Goal: Find specific page/section: Locate a particular part of the current website

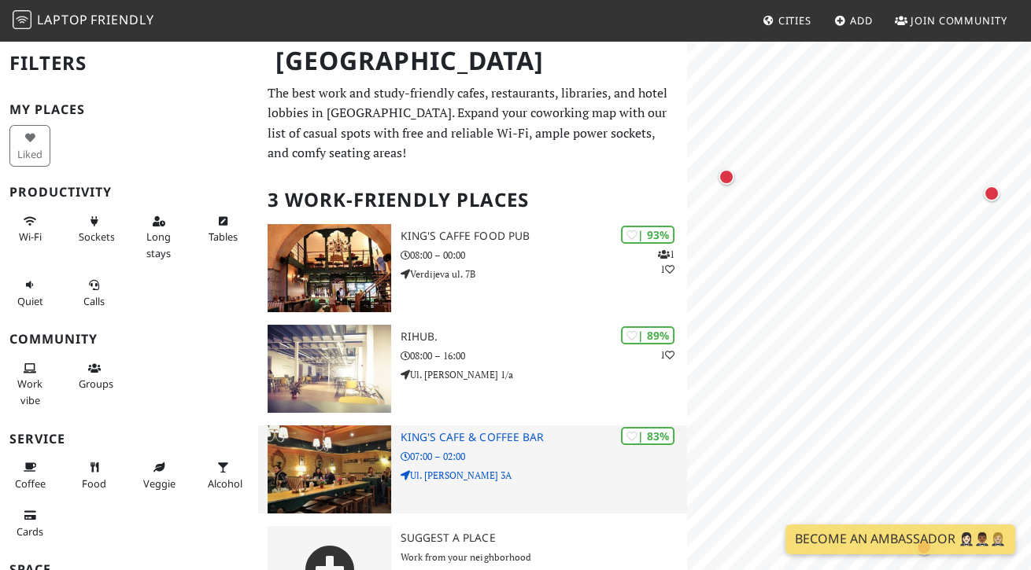
click at [338, 452] on img at bounding box center [330, 470] width 124 height 88
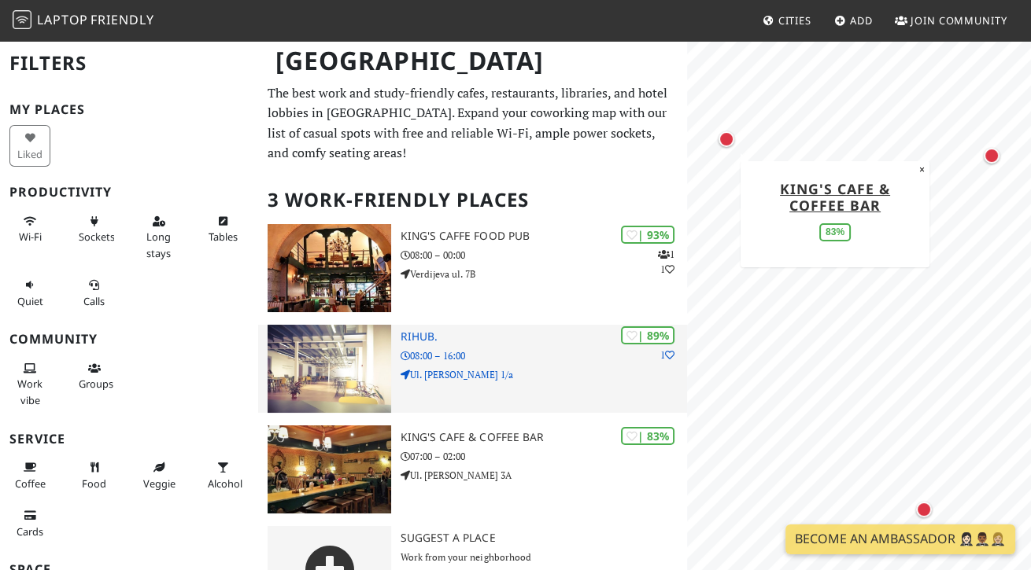
click at [353, 360] on img at bounding box center [330, 369] width 124 height 88
